Goal: Check status: Check status

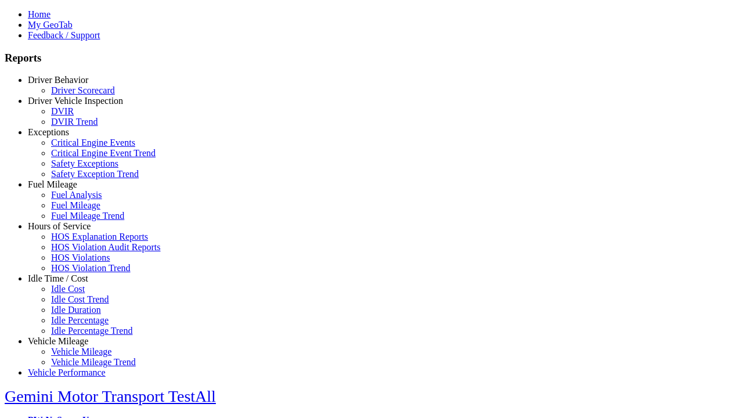
click at [67, 137] on link "Exceptions" at bounding box center [48, 132] width 41 height 10
click at [75, 147] on link "Critical Engine Events" at bounding box center [93, 143] width 84 height 10
type input "*********"
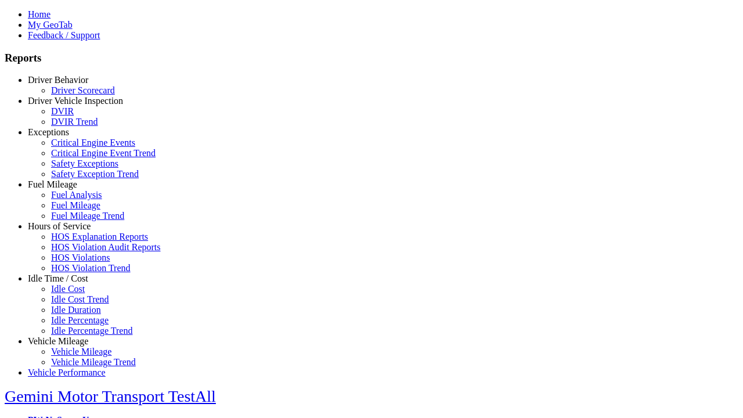
type input "**********"
